Goal: Find contact information: Find contact information

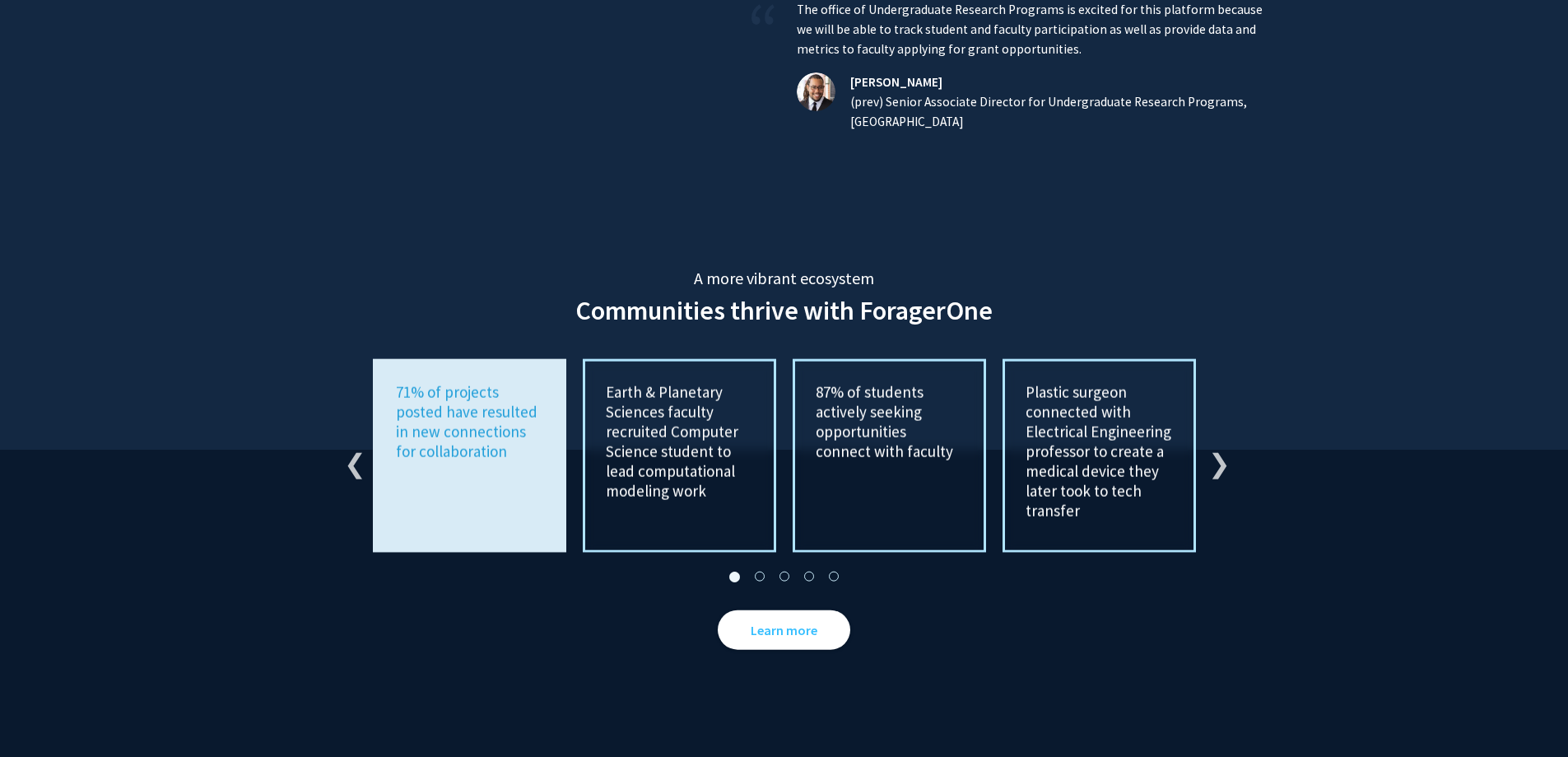
scroll to position [3685, 0]
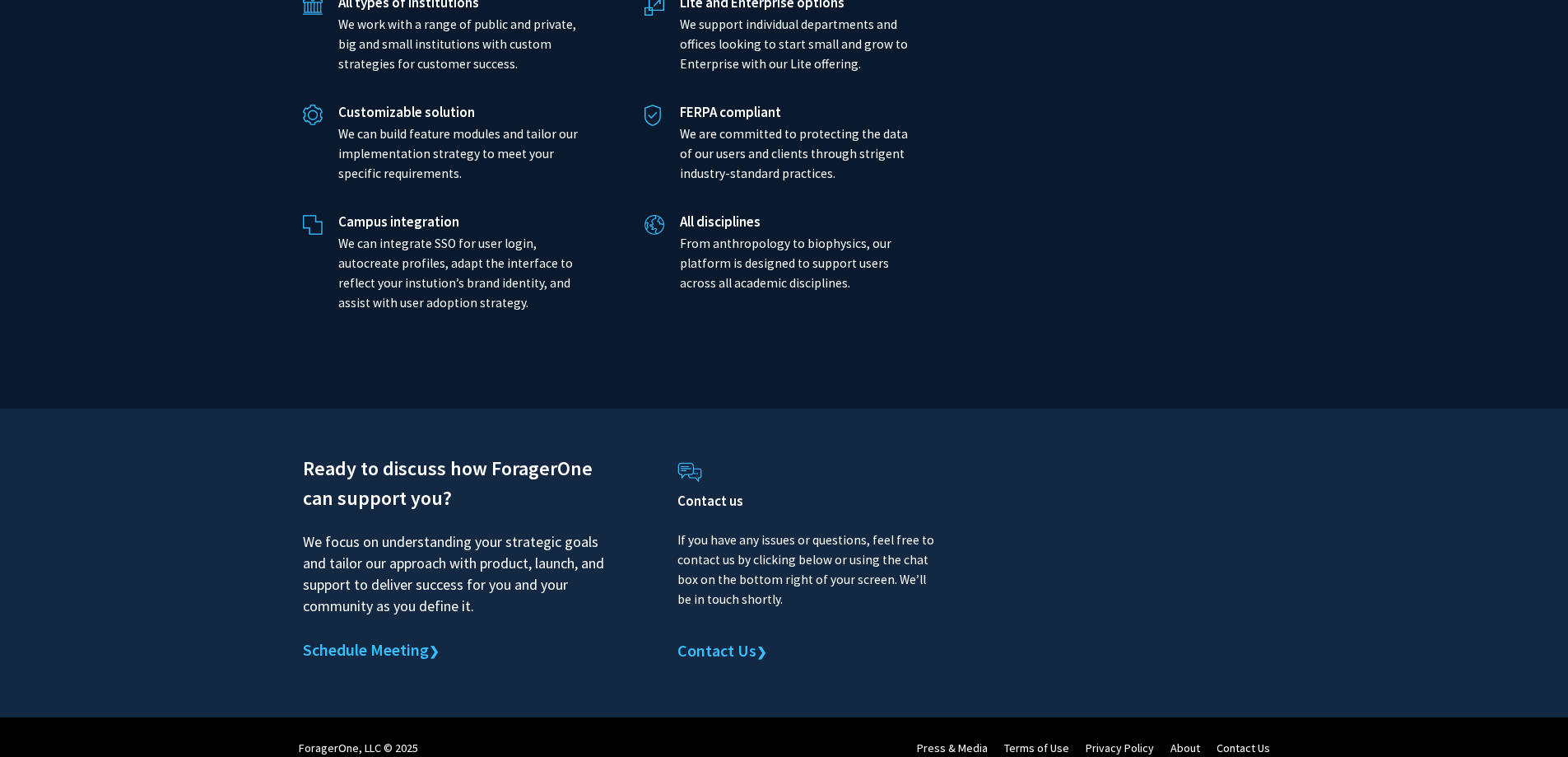
click at [1238, 740] on link "Contact Us" at bounding box center [1243, 748] width 54 height 15
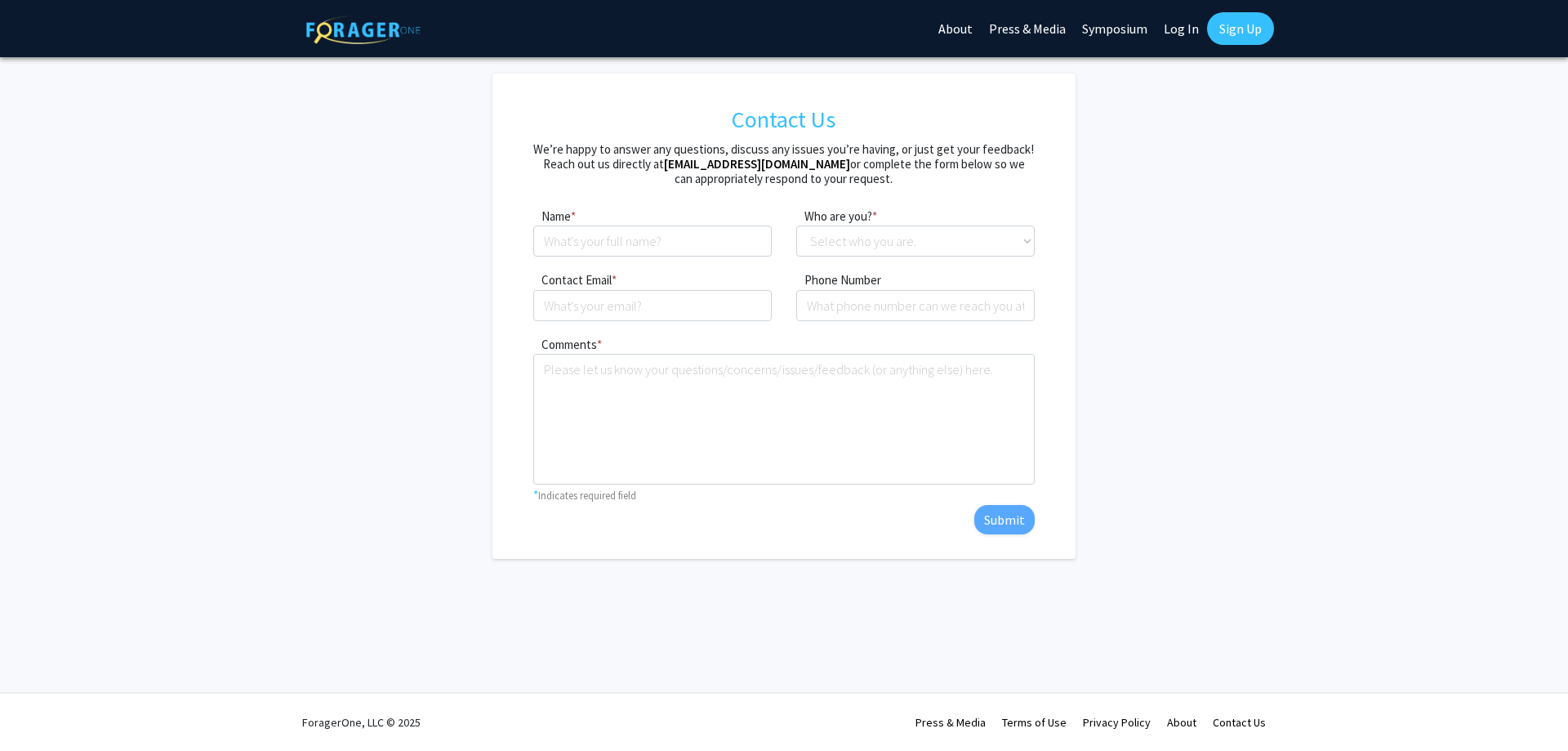
click at [1109, 722] on link "Privacy Policy" at bounding box center [1117, 722] width 67 height 15
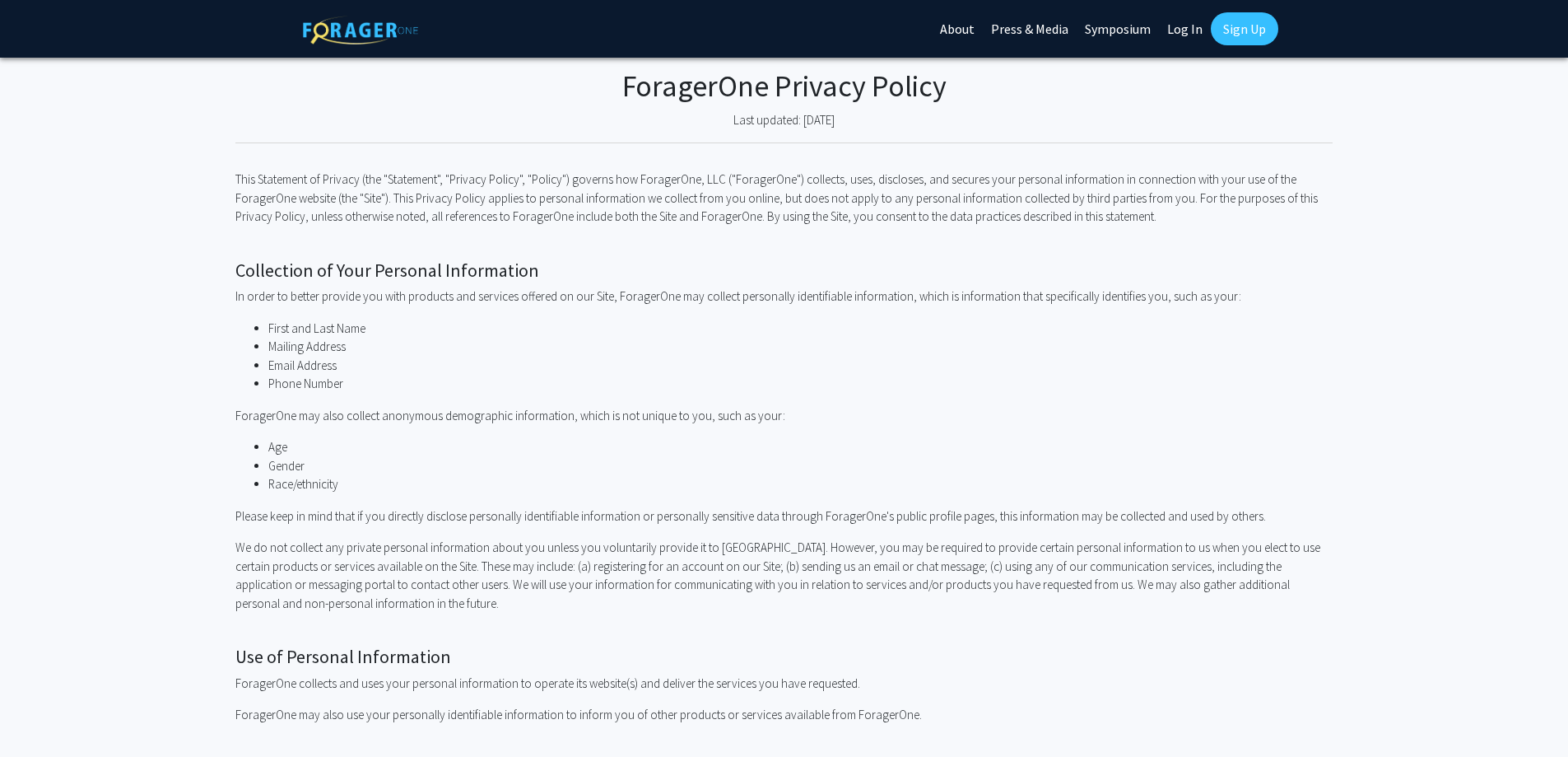
scroll to position [1469, 0]
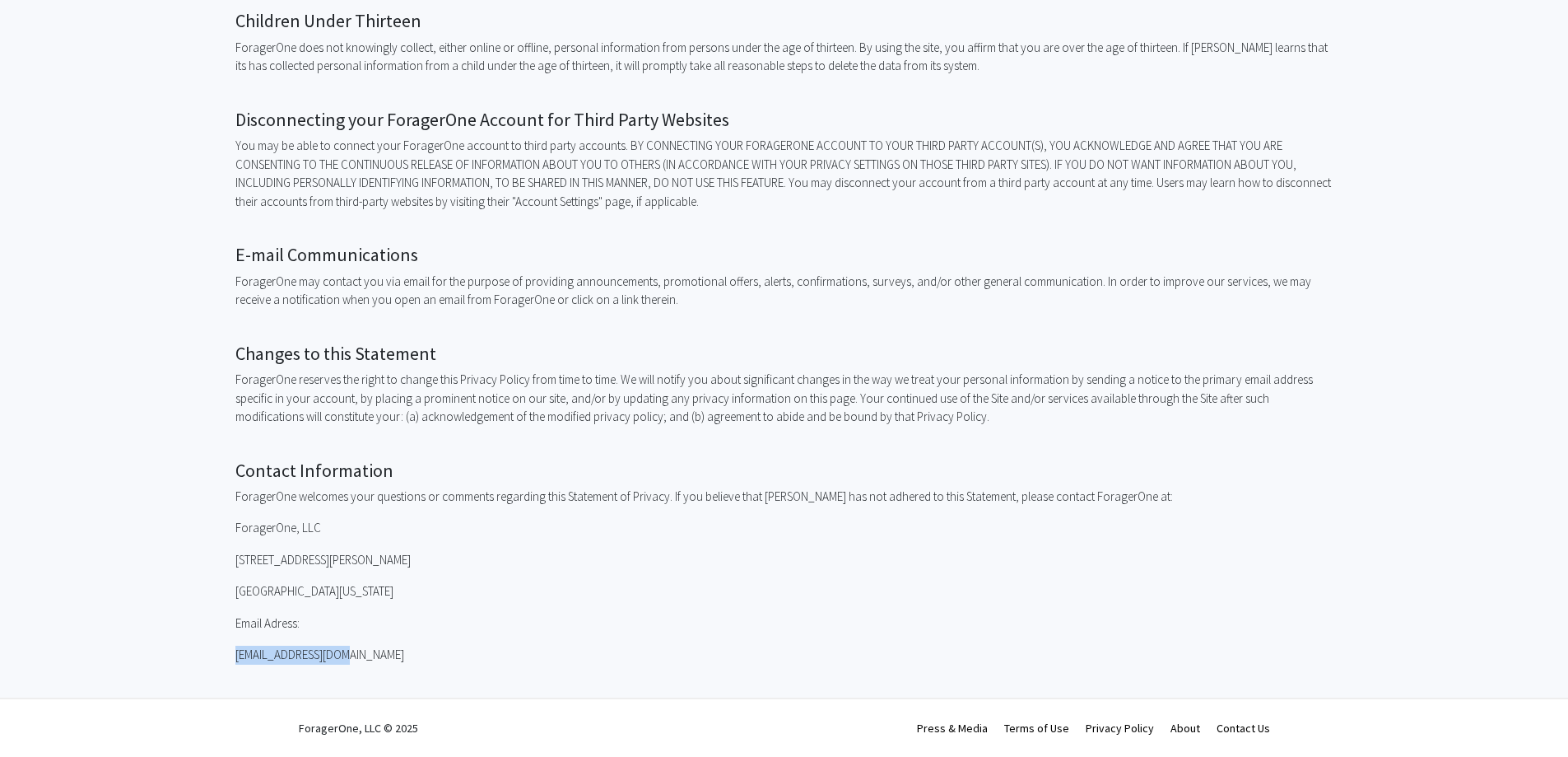
drag, startPoint x: 379, startPoint y: 650, endPoint x: 237, endPoint y: 654, distance: 142.1
click at [237, 654] on p "[EMAIL_ADDRESS][DOMAIN_NAME]" at bounding box center [784, 655] width 1098 height 19
copy p "[EMAIL_ADDRESS][DOMAIN_NAME]"
